Goal: Transaction & Acquisition: Download file/media

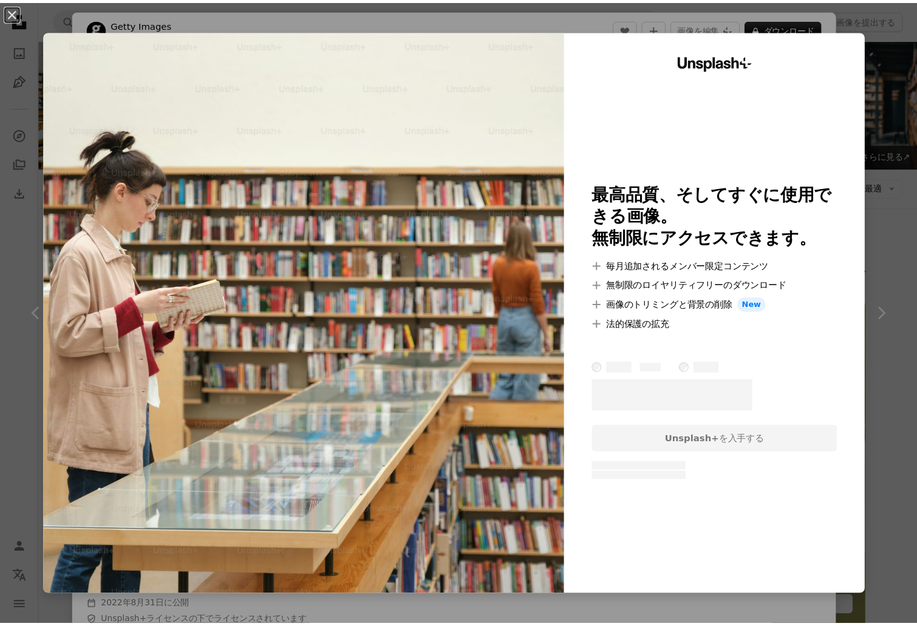
scroll to position [3037, 0]
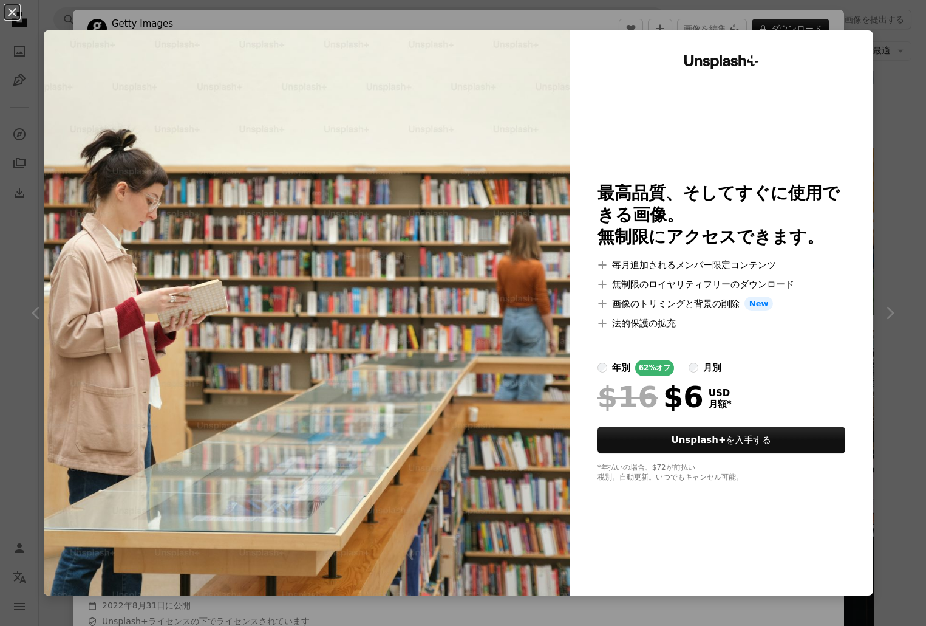
click at [374, 248] on img at bounding box center [307, 312] width 526 height 565
click at [19, 8] on button "An X shape" at bounding box center [12, 12] width 15 height 15
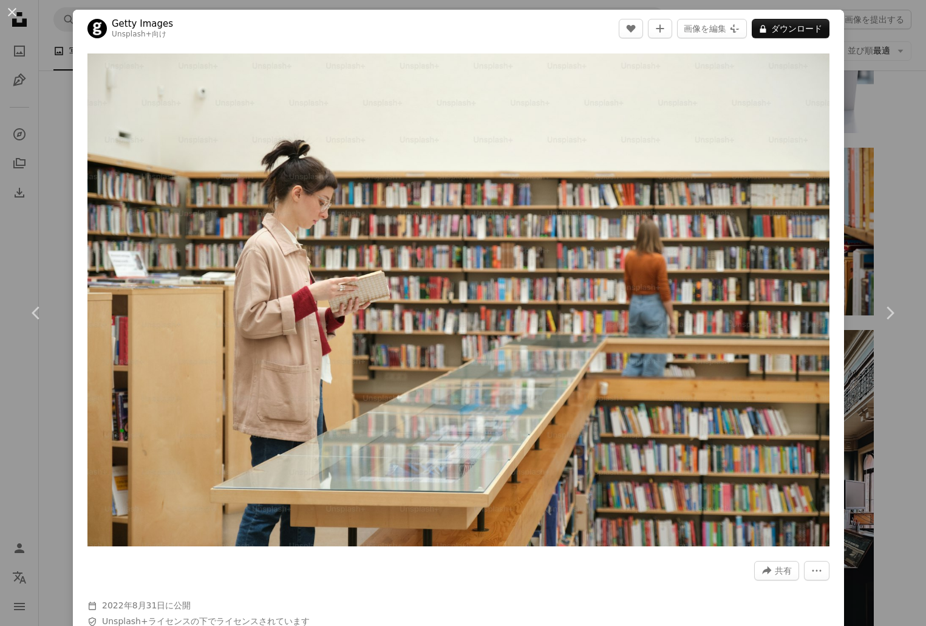
click at [871, 75] on div "An X shape Chevron left Chevron right Getty Images Unsplash+ 向け A heart A plus …" at bounding box center [463, 313] width 926 height 626
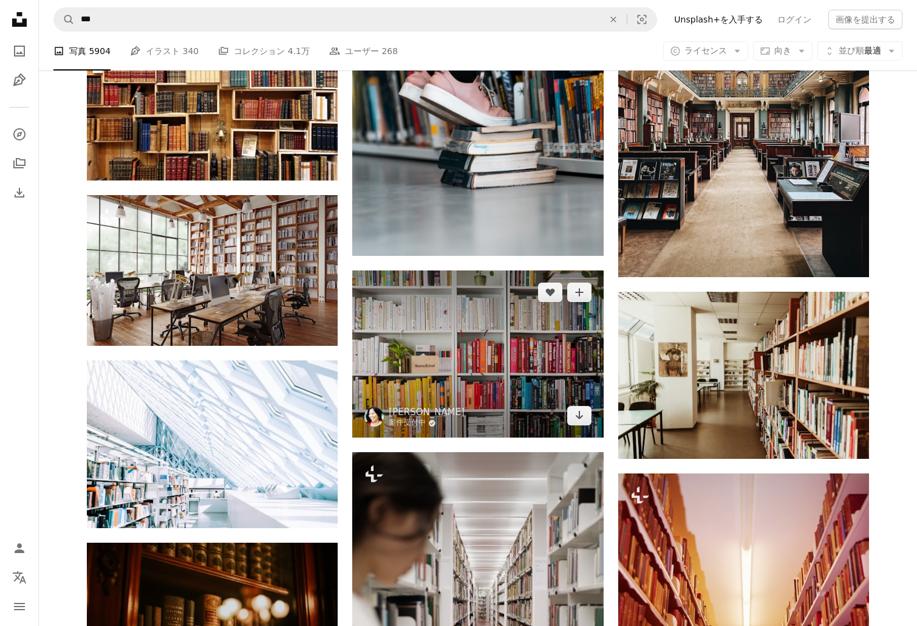
scroll to position [3402, 0]
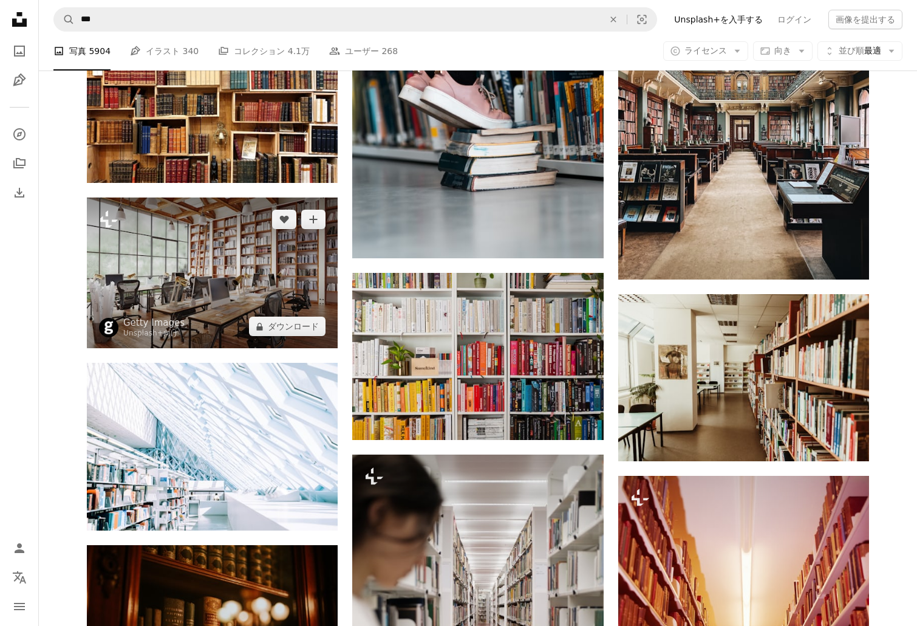
click at [221, 309] on img at bounding box center [212, 272] width 251 height 151
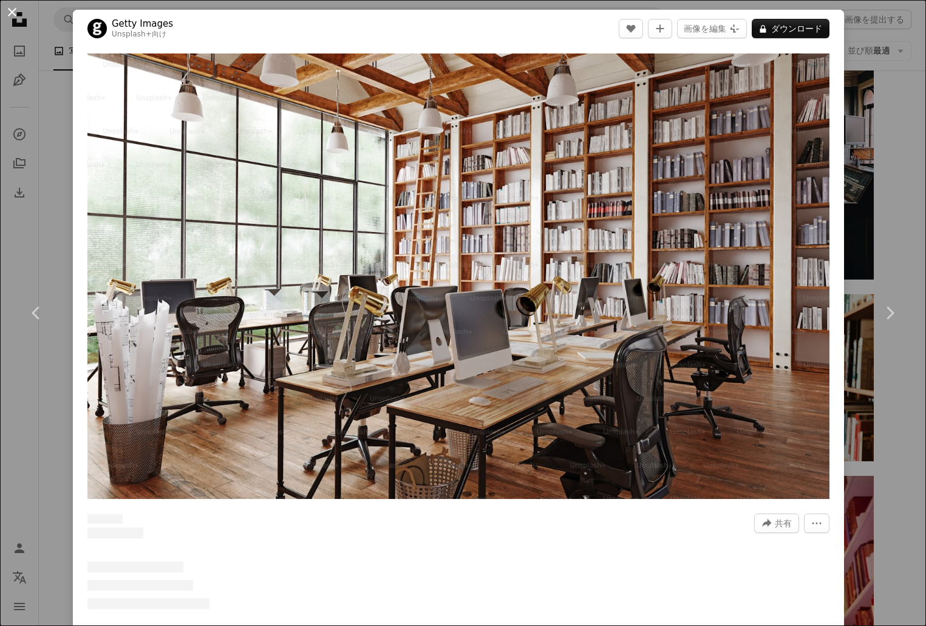
click at [8, 17] on button "An X shape" at bounding box center [12, 12] width 15 height 15
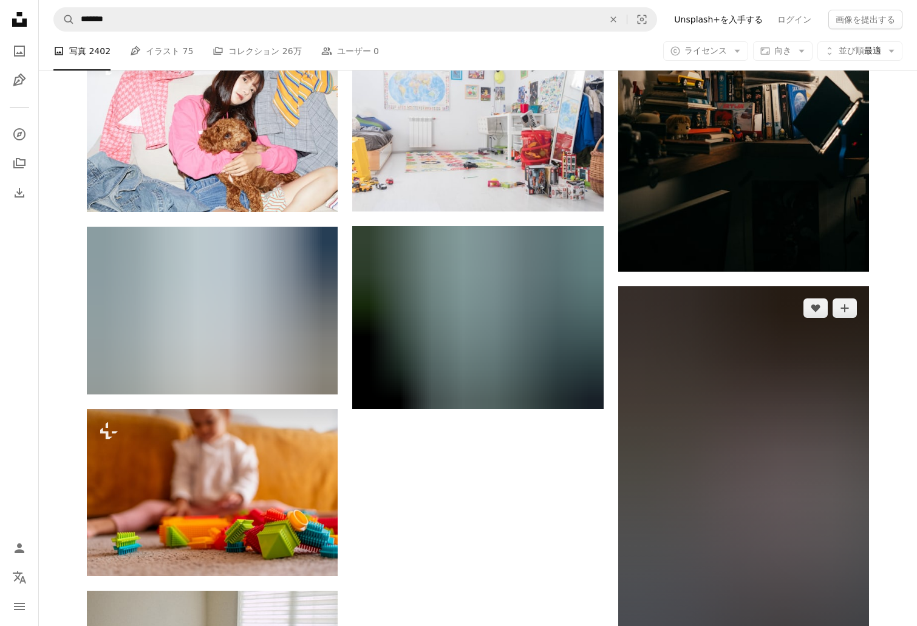
scroll to position [15512, 0]
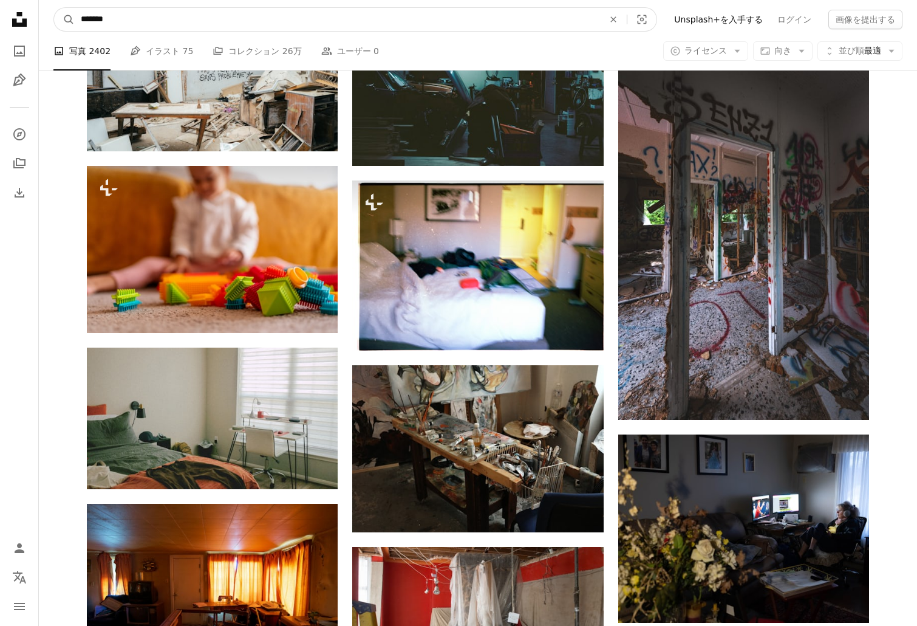
drag, startPoint x: 32, startPoint y: 33, endPoint x: -61, endPoint y: 29, distance: 92.4
type input "***"
click at [54, 8] on button "A magnifying glass" at bounding box center [64, 19] width 21 height 23
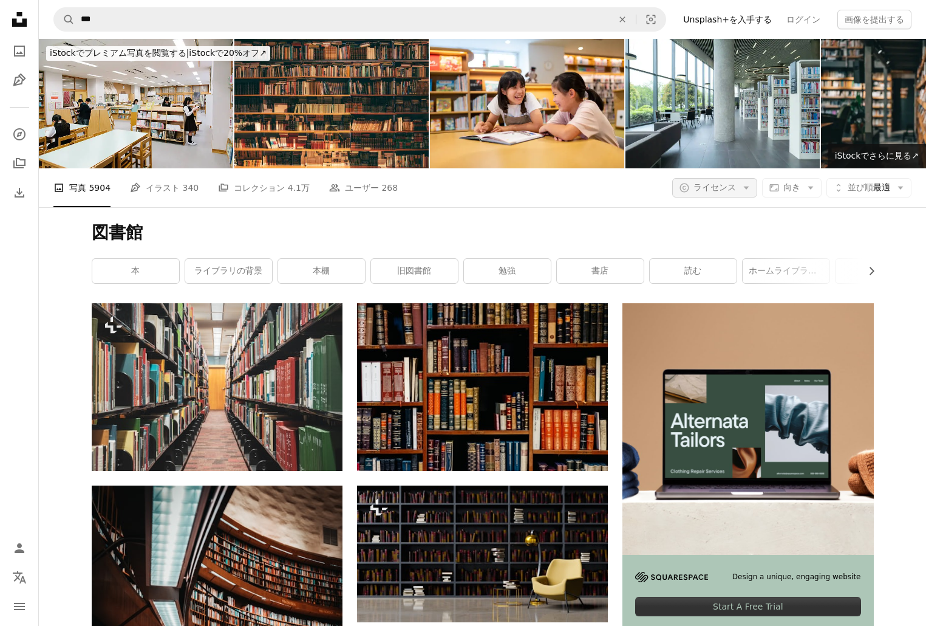
click at [722, 178] on button "A copyright icon © ライセンス Arrow down" at bounding box center [714, 187] width 85 height 19
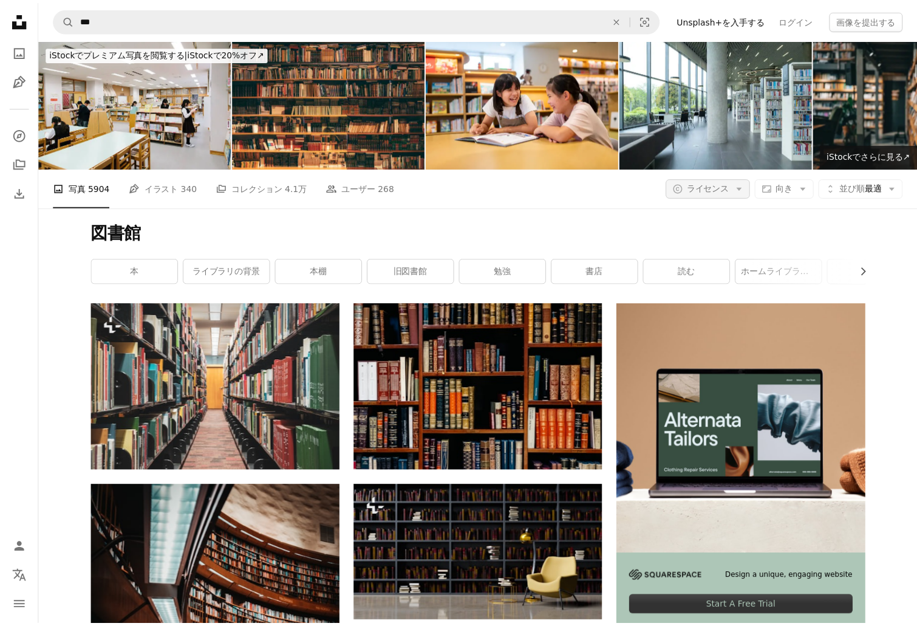
scroll to position [20472, 0]
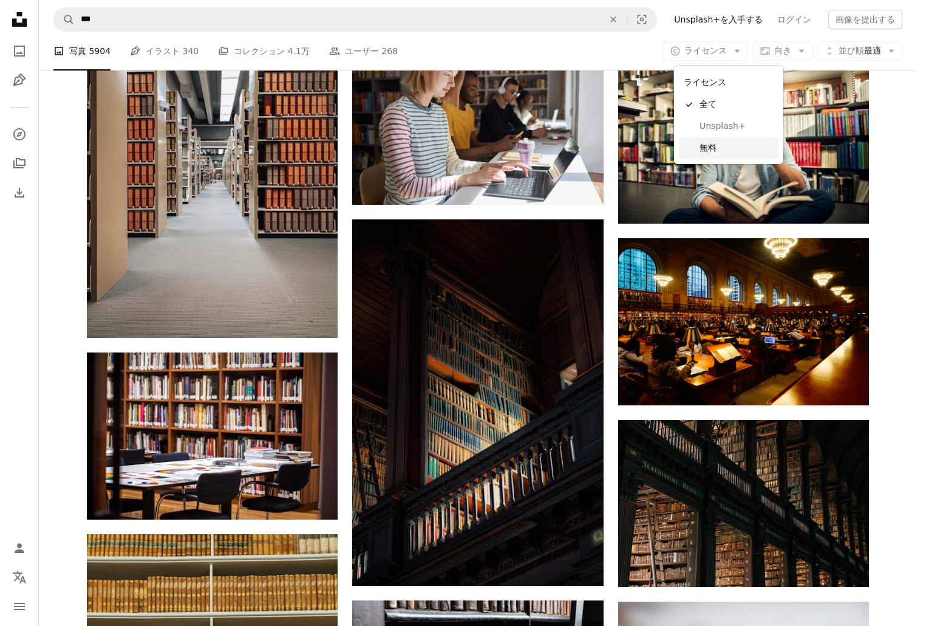
click at [725, 143] on span "無料" at bounding box center [737, 148] width 74 height 12
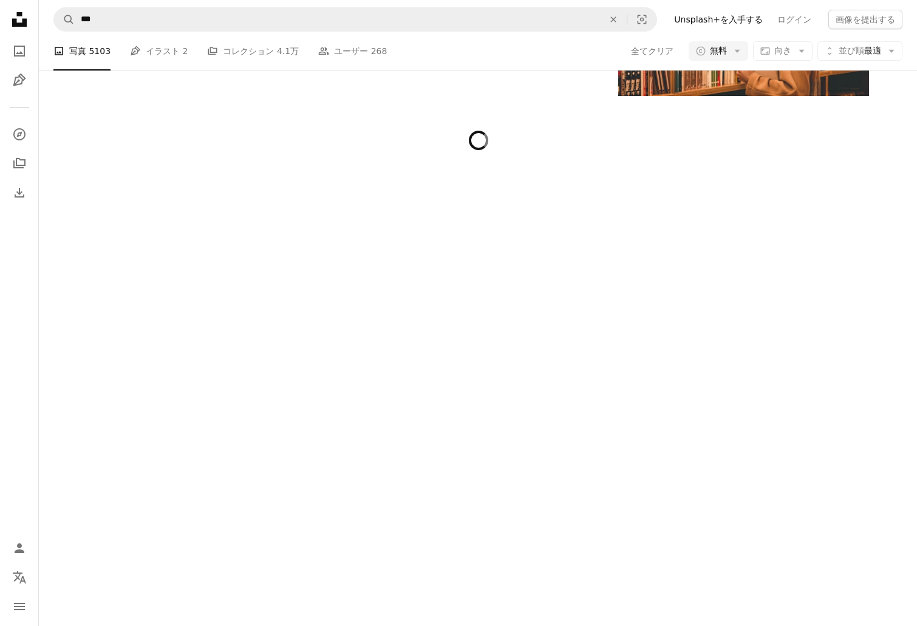
scroll to position [11177, 0]
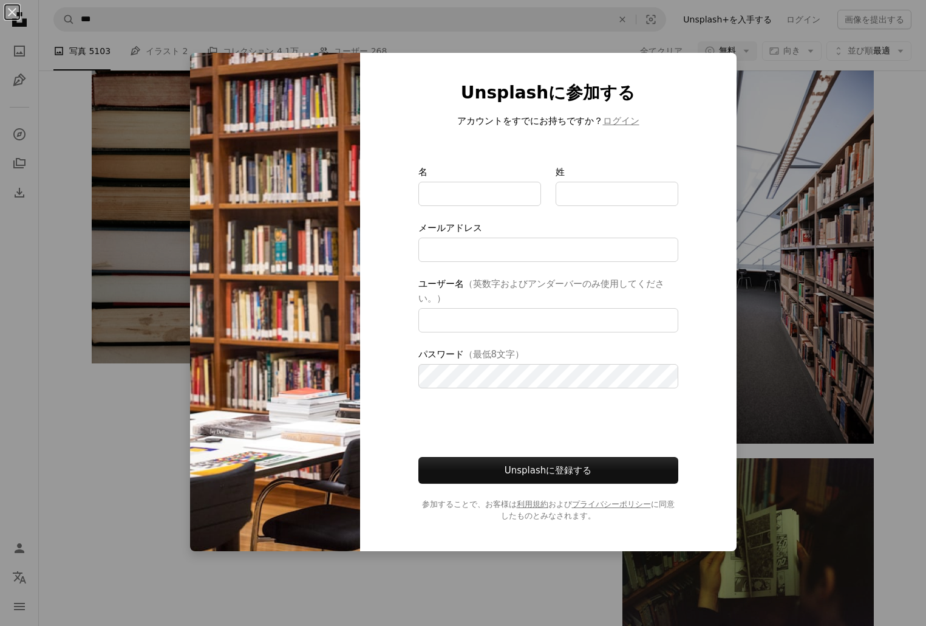
click at [798, 305] on div "An X shape Unsplashに参加する アカウントをすでにお持ちですか？ ログイン 名 姓 メールアドレス ユーザー名 （英数字およびアンダーバーの…" at bounding box center [463, 313] width 926 height 626
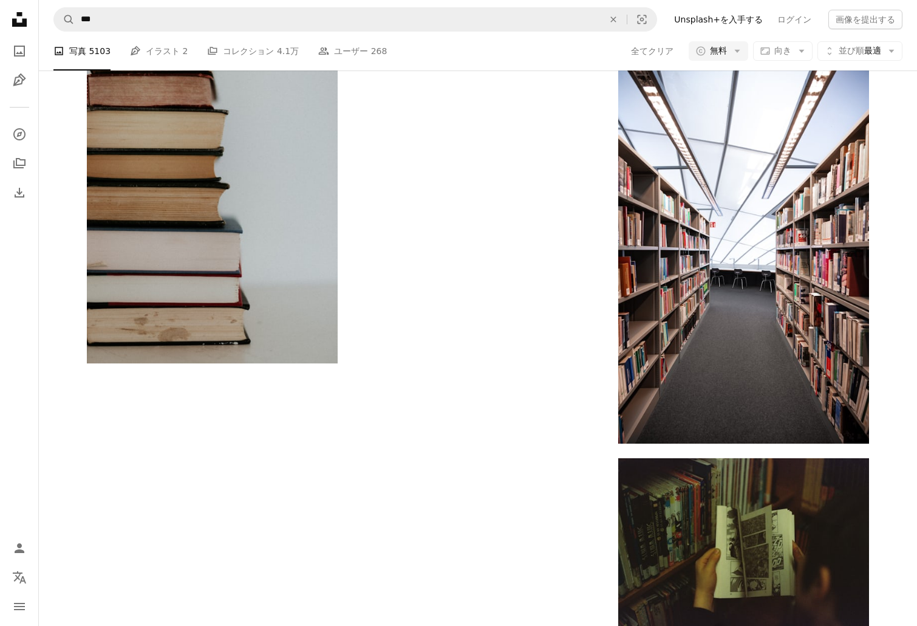
scroll to position [11056, 0]
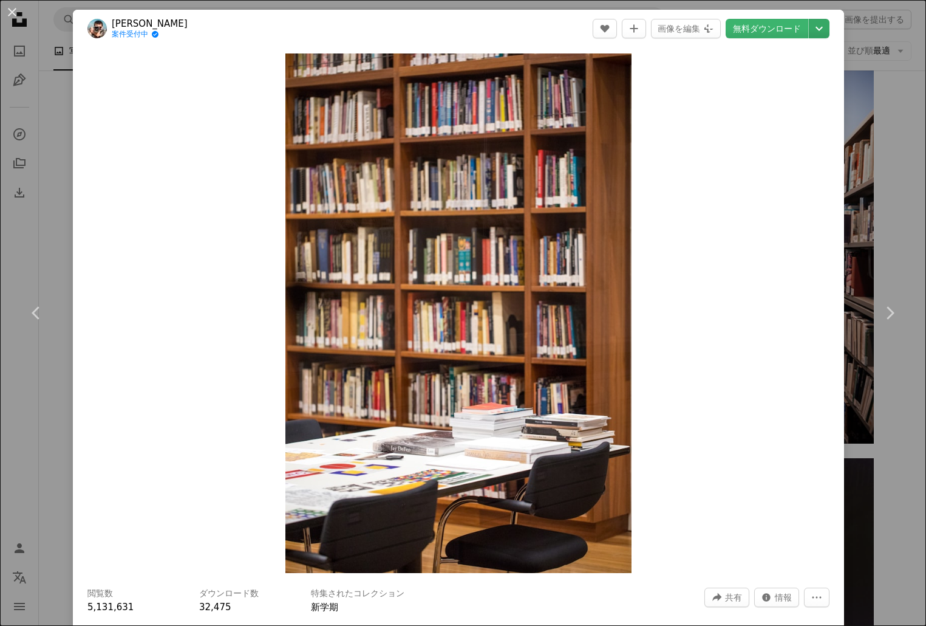
click at [815, 24] on icon "Chevron down" at bounding box center [819, 28] width 19 height 15
click at [752, 135] on span "オリジナルサイズ" at bounding box center [738, 134] width 68 height 10
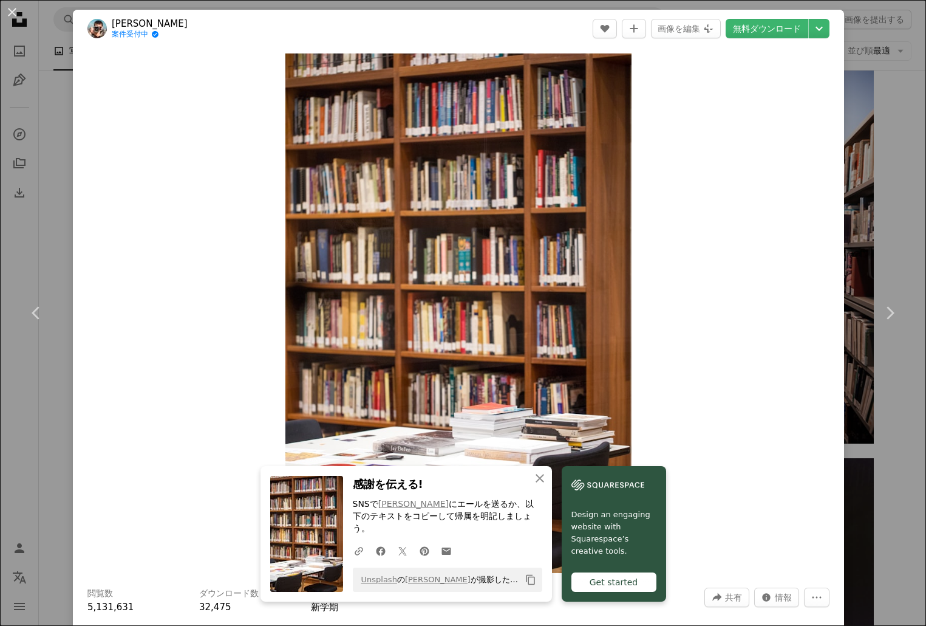
click at [36, 130] on div "An X shape Chevron left Chevron right An X shape 閉じる 感謝を伝える! SNSで [PERSON_NAME]…" at bounding box center [463, 313] width 926 height 626
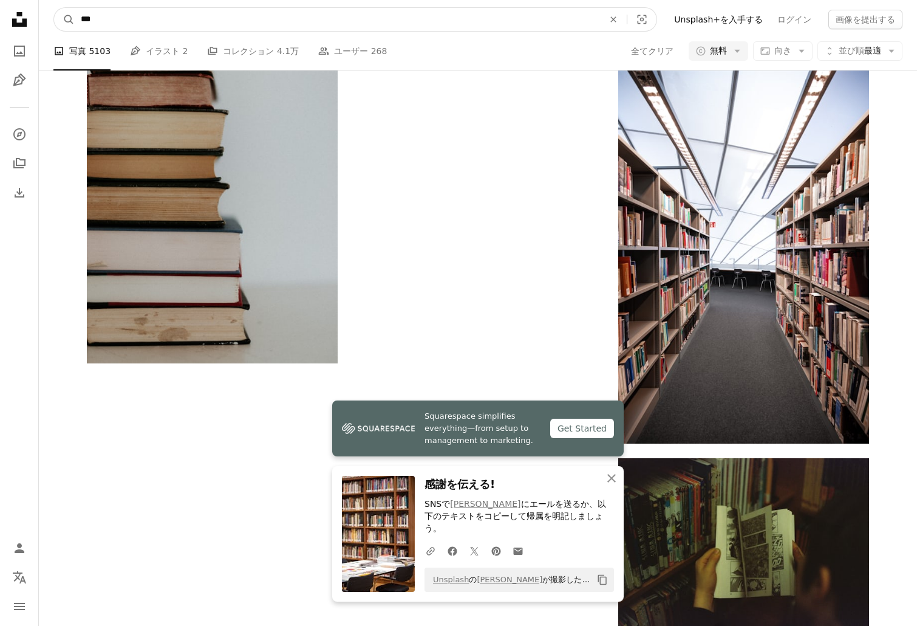
drag, startPoint x: 121, startPoint y: 12, endPoint x: -104, endPoint y: 32, distance: 226.2
type input "*********"
click button "A magnifying glass" at bounding box center [64, 19] width 21 height 23
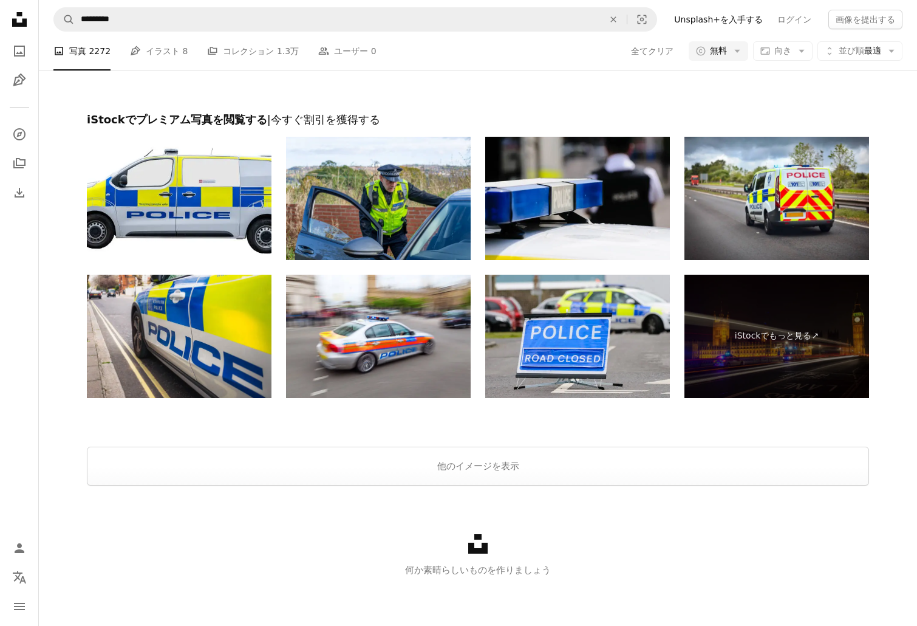
scroll to position [668, 0]
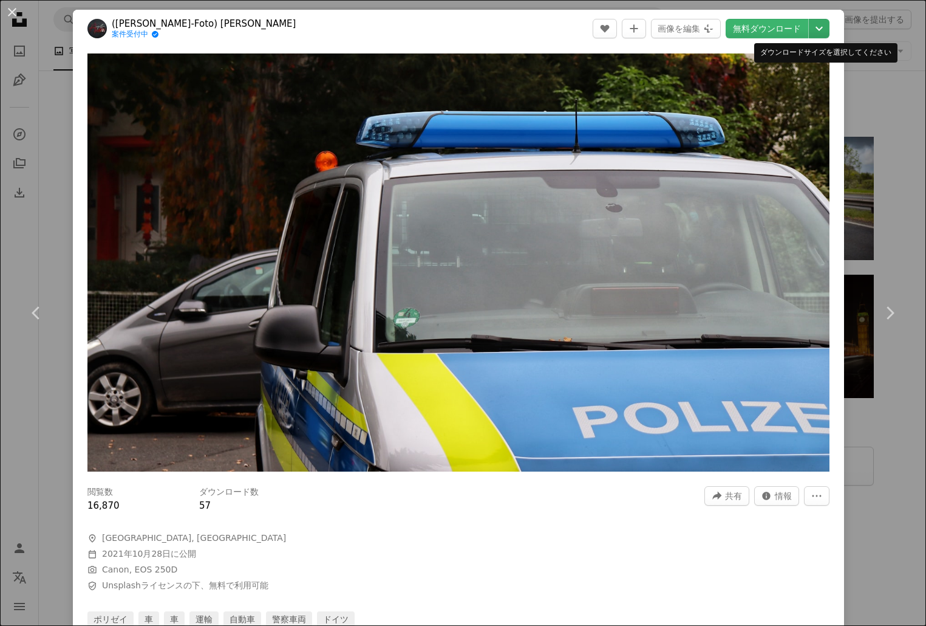
click at [815, 27] on icon "Chevron down" at bounding box center [819, 28] width 19 height 15
click at [775, 27] on dialog "An X shape Chevron left Chevron right ([PERSON_NAME]-Foto) [PERSON_NAME] 案件受付中 …" at bounding box center [463, 313] width 926 height 626
click at [763, 28] on link "無料ダウンロード" at bounding box center [767, 28] width 83 height 19
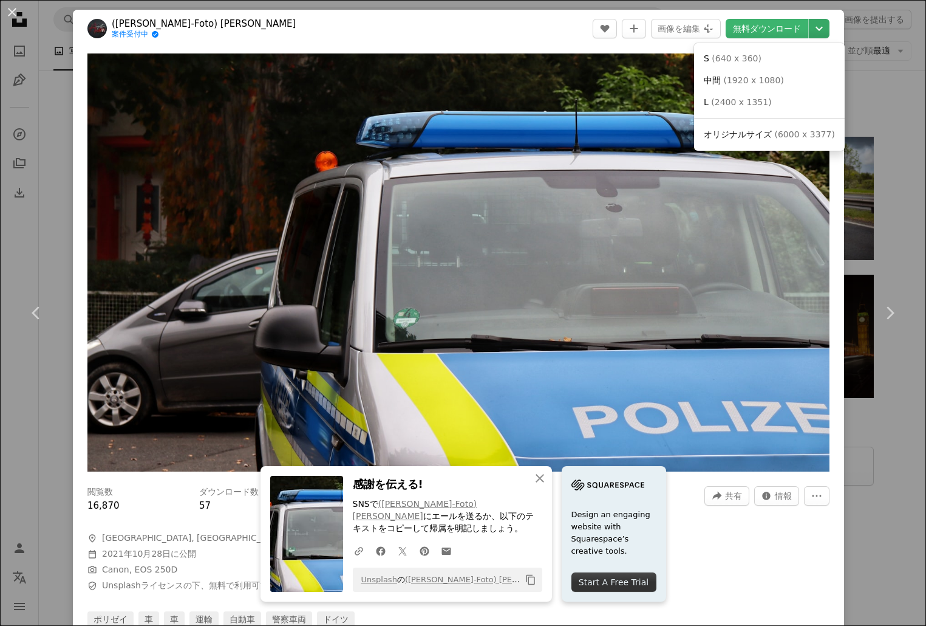
click at [812, 32] on icon "Chevron down" at bounding box center [819, 28] width 19 height 15
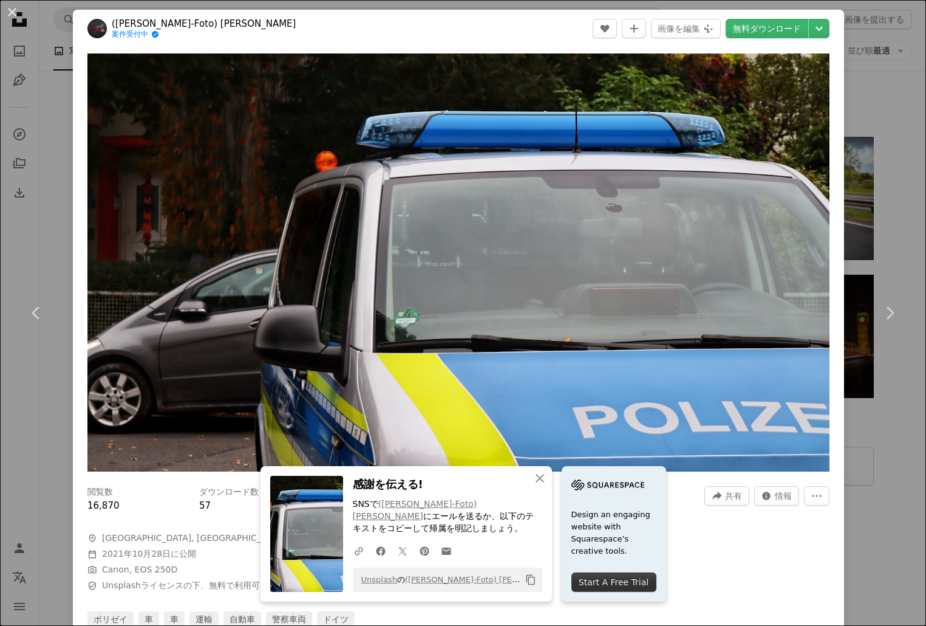
click at [43, 88] on dialog "An X shape Chevron left Chevron right An X shape 閉じる 感謝を伝える! SNSで ([PERSON_NAME…" at bounding box center [463, 313] width 926 height 626
click at [15, 15] on button "An X shape" at bounding box center [12, 12] width 15 height 15
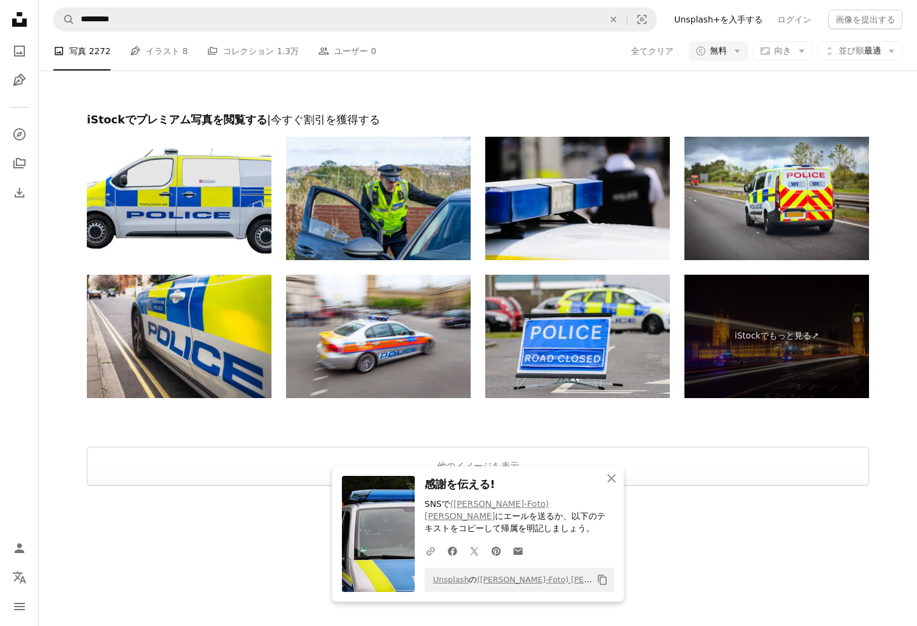
scroll to position [1154, 0]
click at [610, 485] on icon "An X shape" at bounding box center [611, 478] width 15 height 15
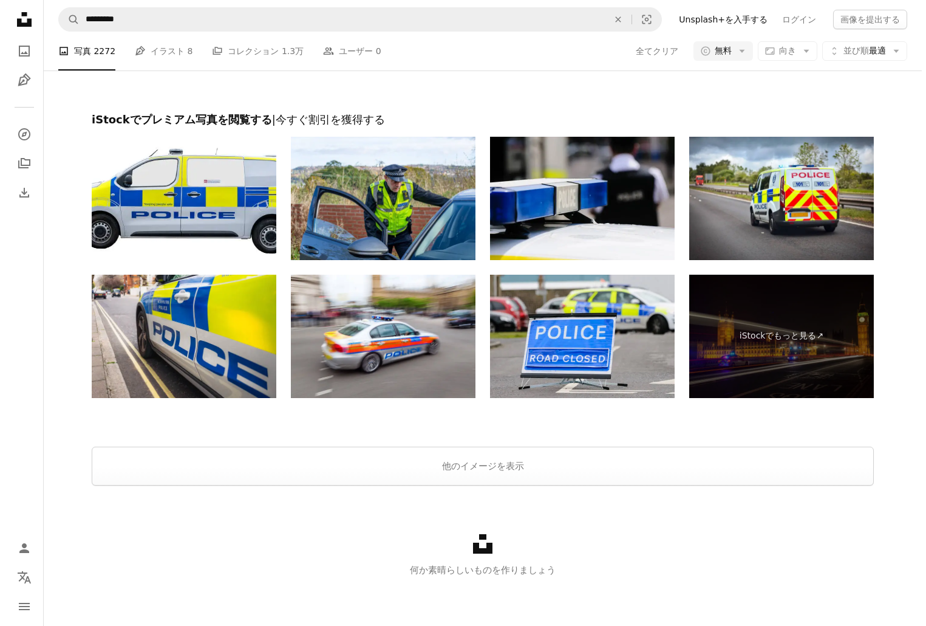
scroll to position [0, 0]
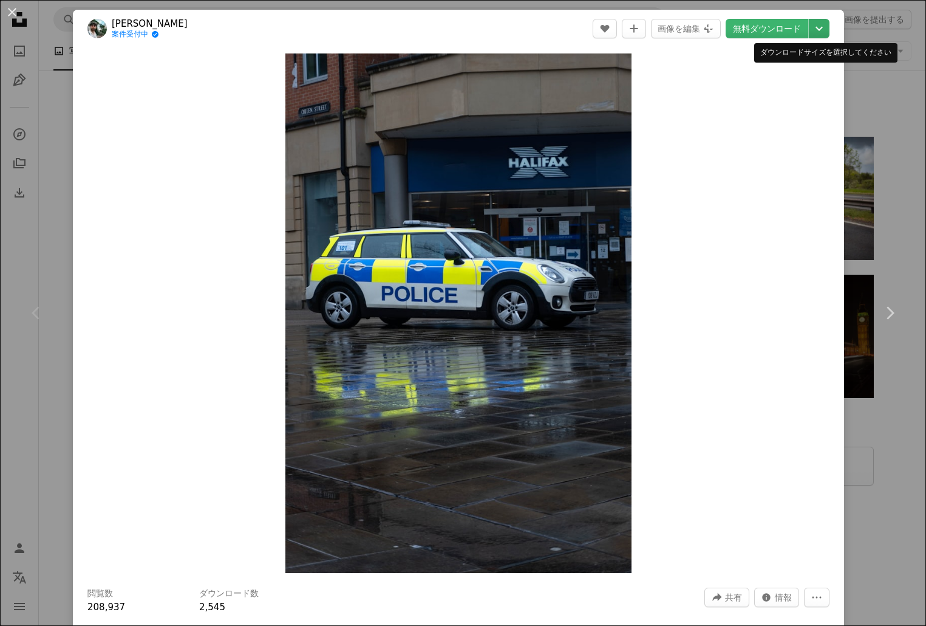
click at [810, 32] on icon "Chevron down" at bounding box center [819, 28] width 19 height 15
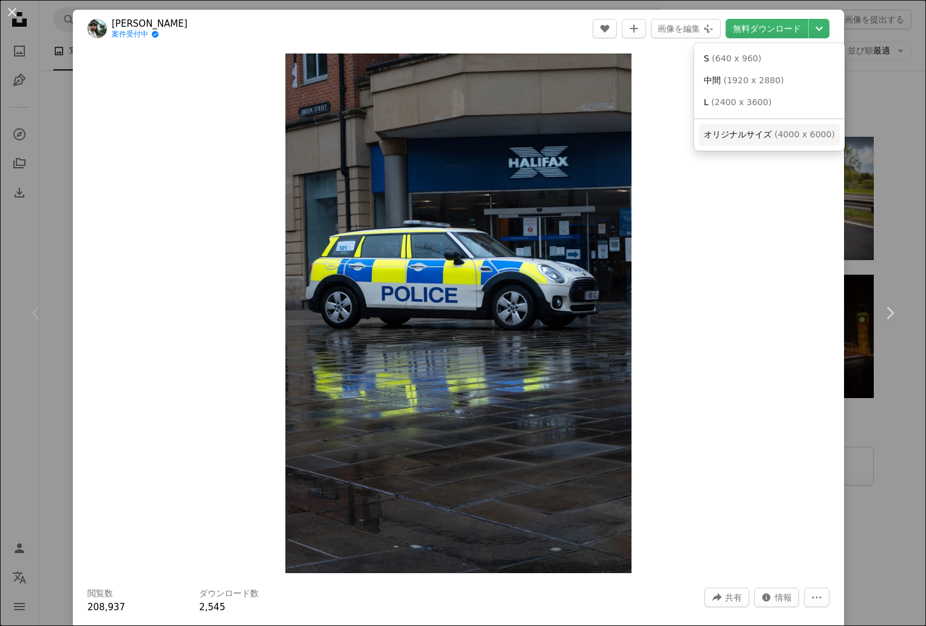
click at [776, 134] on span "( 4000 x 6000 )" at bounding box center [805, 134] width 60 height 10
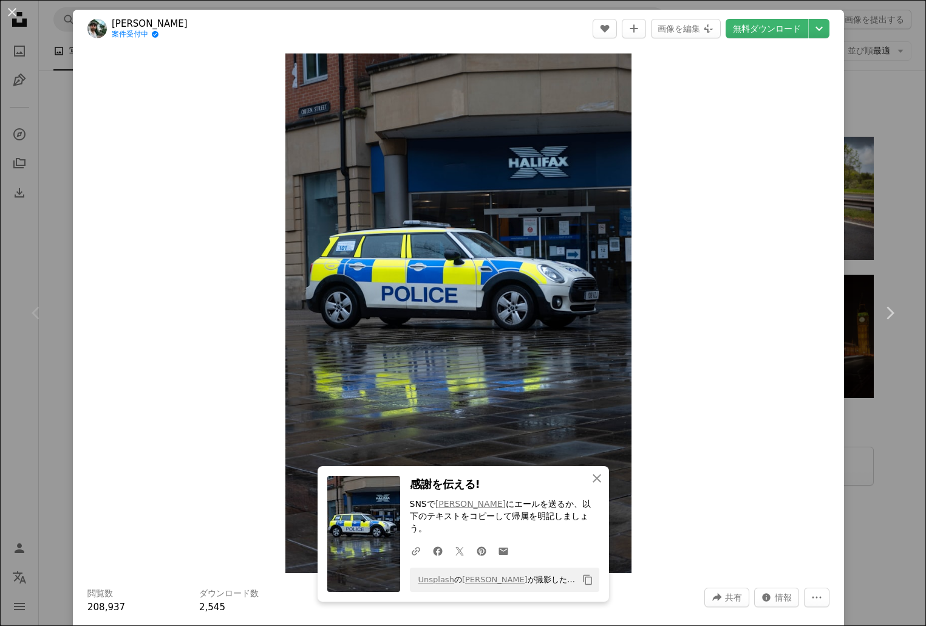
click at [48, 369] on div "Chevron left" at bounding box center [36, 313] width 73 height 117
